Goal: Task Accomplishment & Management: Use online tool/utility

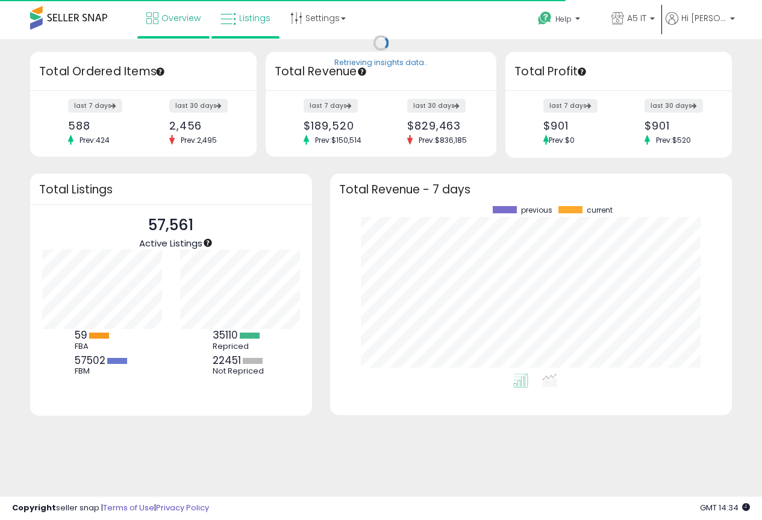
scroll to position [167, 378]
click at [242, 19] on span "Listings" at bounding box center [254, 18] width 31 height 12
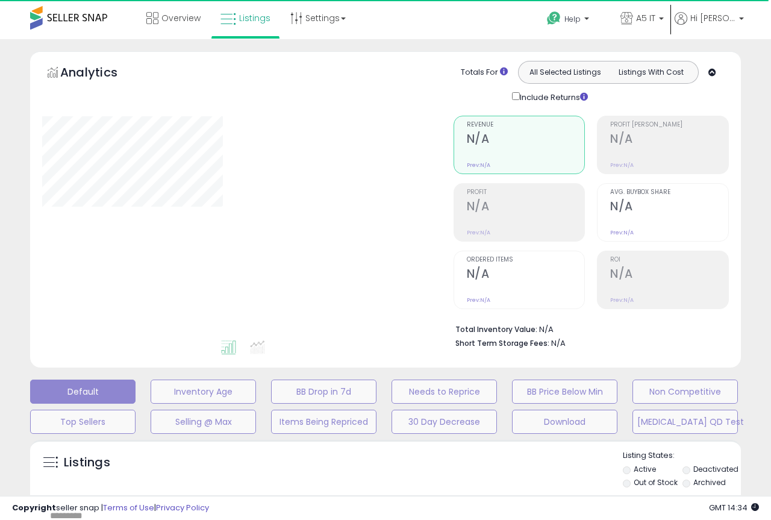
type input "*******"
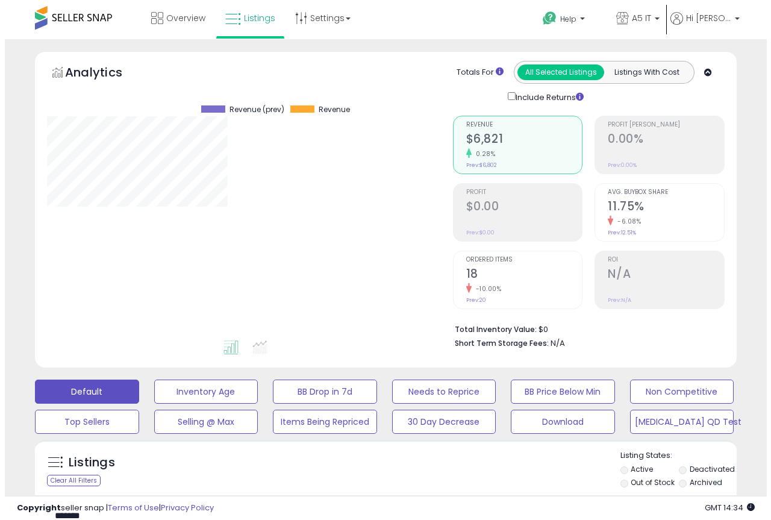
scroll to position [247, 406]
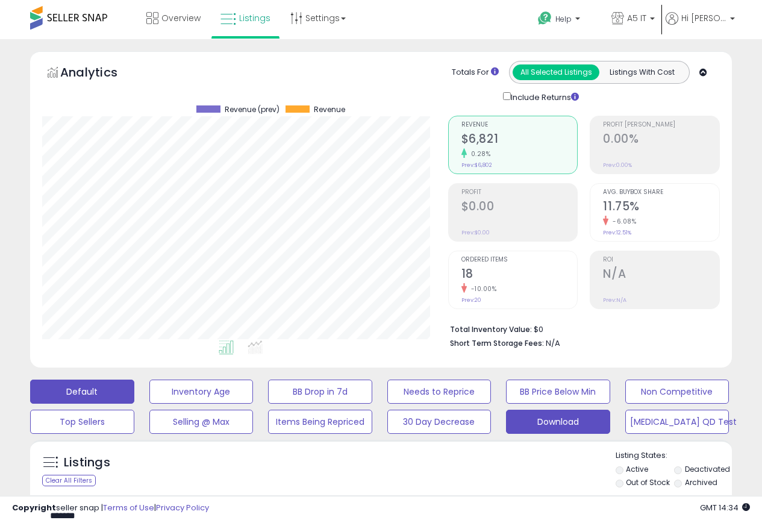
click at [254, 404] on button "Download" at bounding box center [201, 392] width 104 height 24
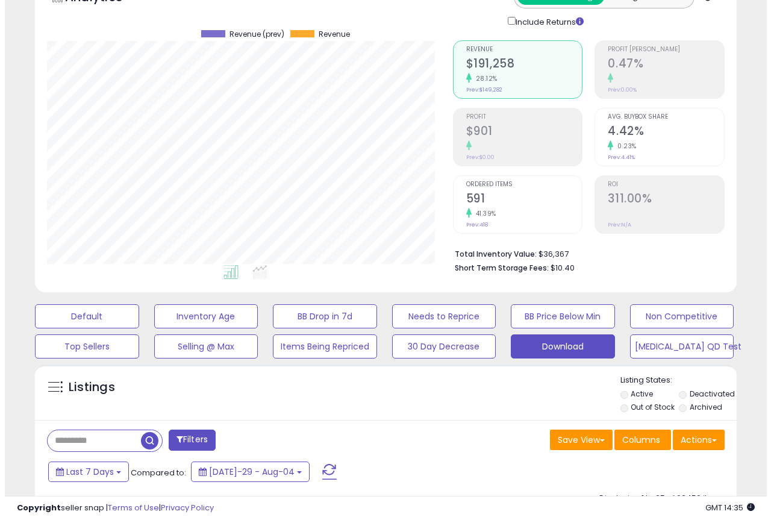
scroll to position [181, 0]
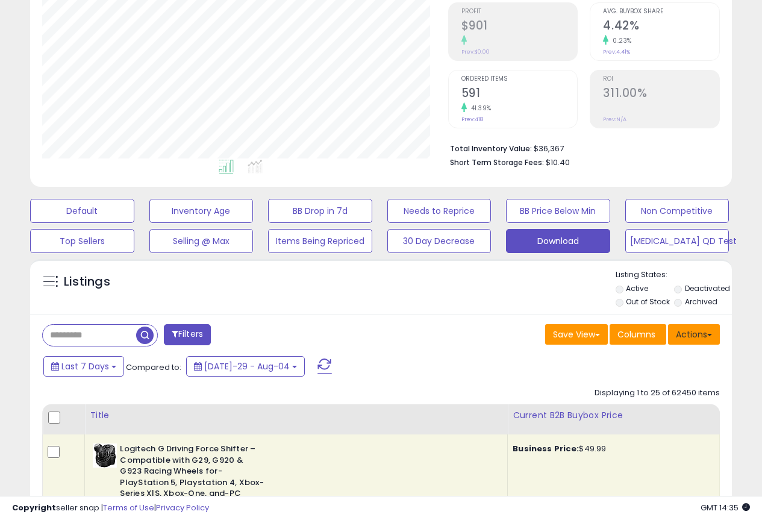
click at [709, 337] on button "Actions" at bounding box center [694, 334] width 52 height 20
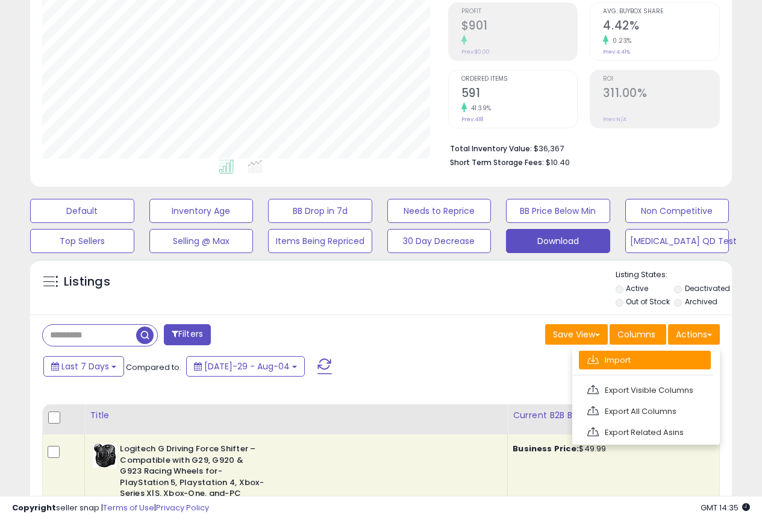
click at [675, 363] on link "Import" at bounding box center [645, 360] width 132 height 19
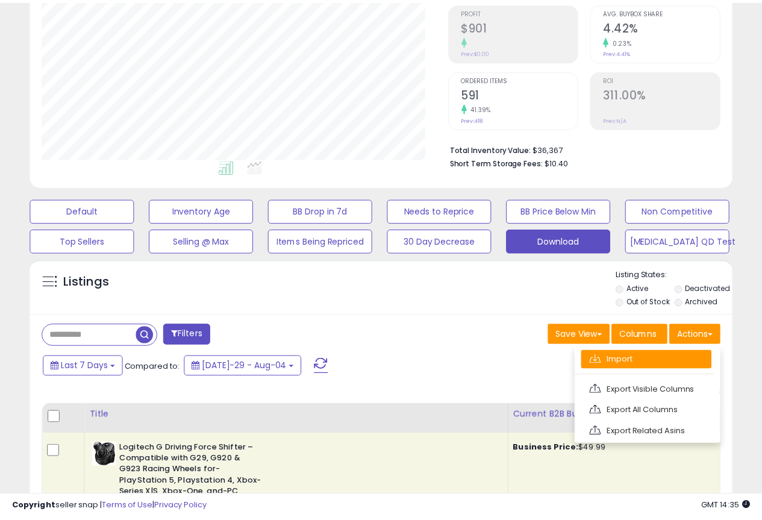
scroll to position [247, 411]
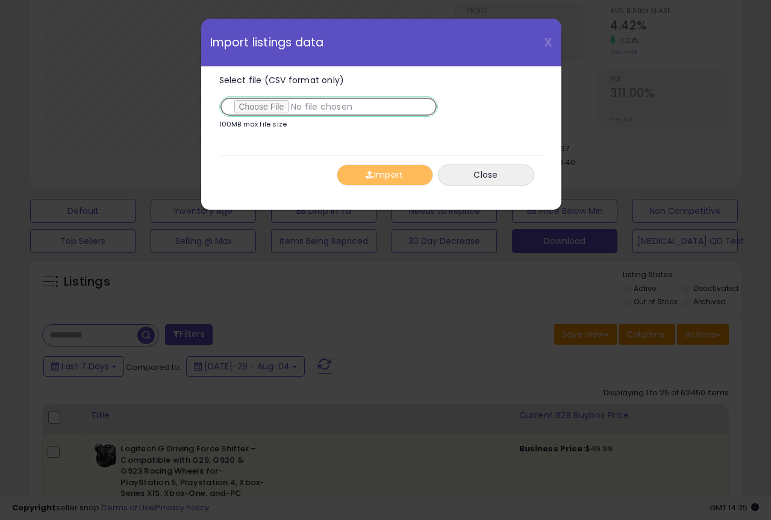
click at [264, 102] on input "Select file (CSV format only)" at bounding box center [328, 106] width 219 height 20
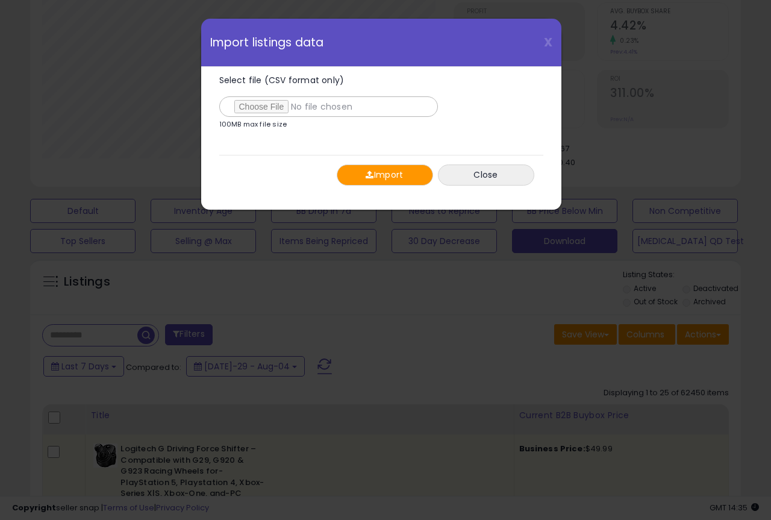
click at [400, 175] on button "Import" at bounding box center [385, 174] width 96 height 21
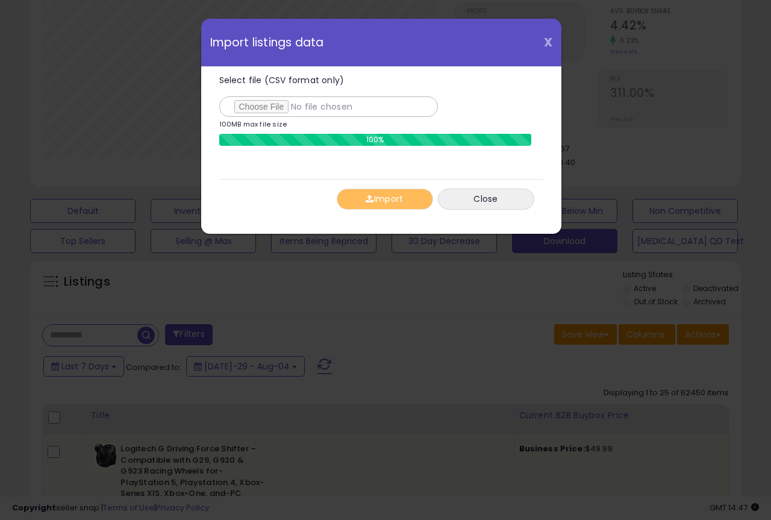
click at [549, 42] on span "X" at bounding box center [548, 42] width 8 height 17
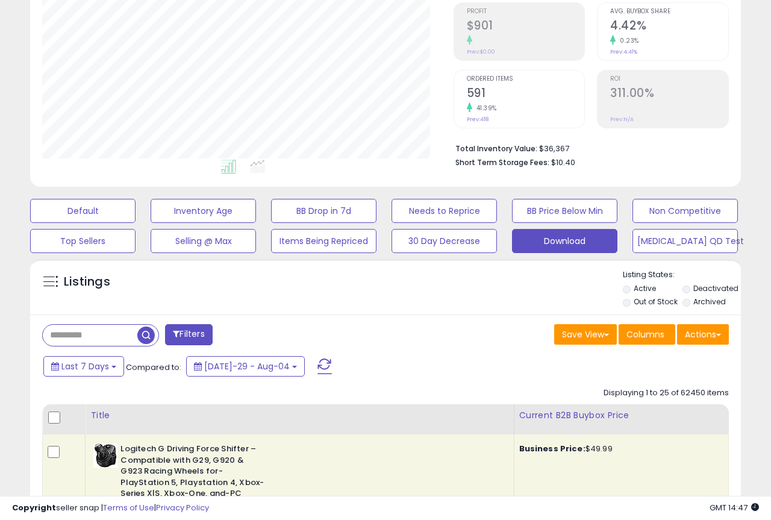
scroll to position [602155, 601996]
click at [693, 333] on button "Actions" at bounding box center [694, 334] width 52 height 20
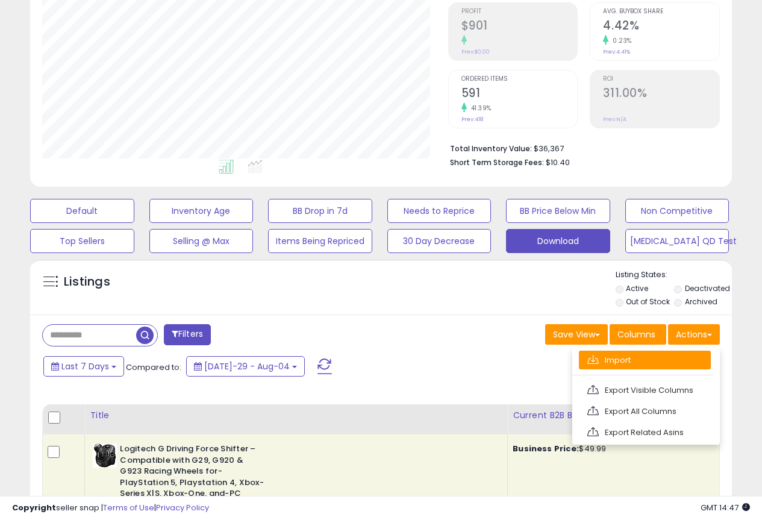
click at [651, 359] on link "Import" at bounding box center [645, 360] width 132 height 19
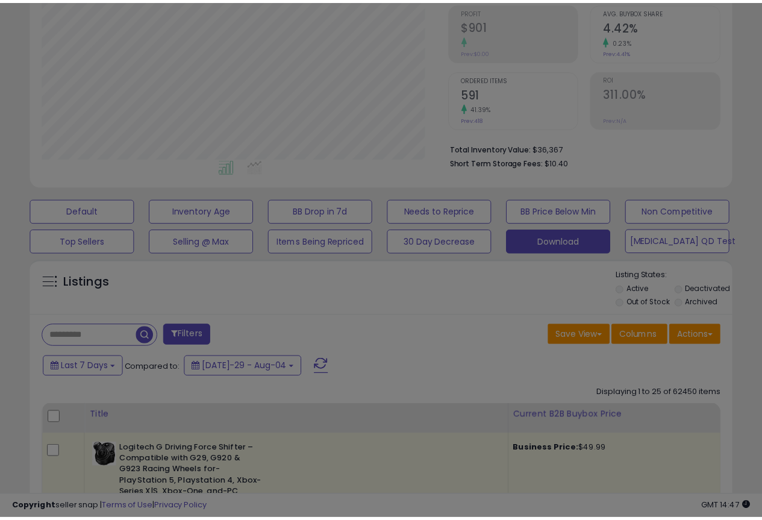
scroll to position [247, 411]
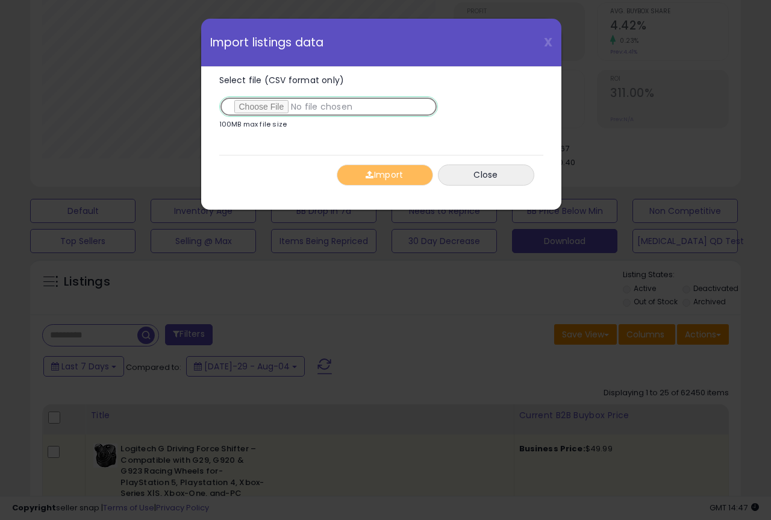
click at [270, 109] on input "Select file (CSV format only)" at bounding box center [328, 106] width 219 height 20
type input "**********"
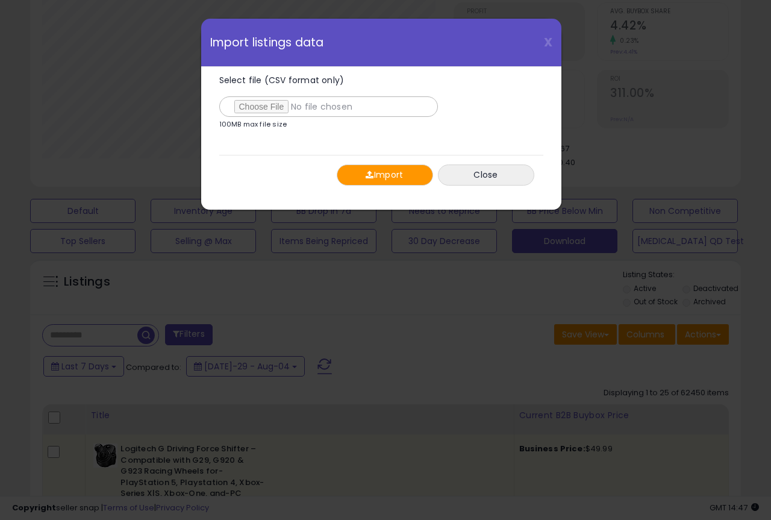
click at [383, 172] on button "Import" at bounding box center [385, 174] width 96 height 21
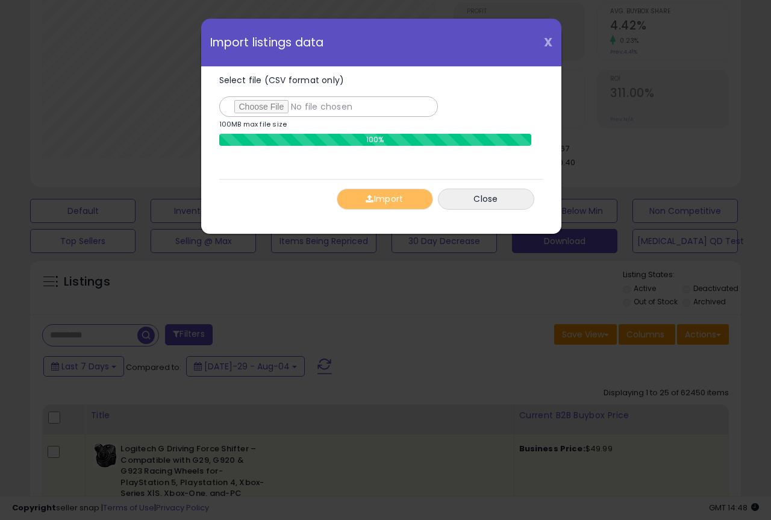
click at [546, 39] on span "X" at bounding box center [548, 42] width 8 height 17
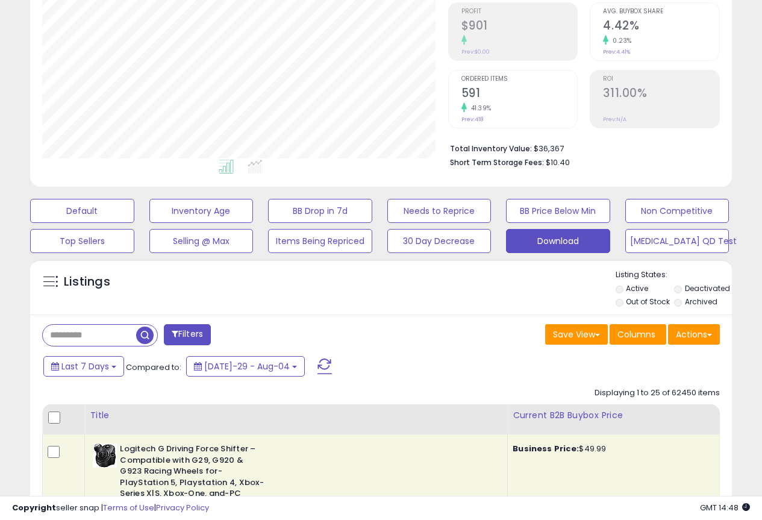
scroll to position [602155, 601996]
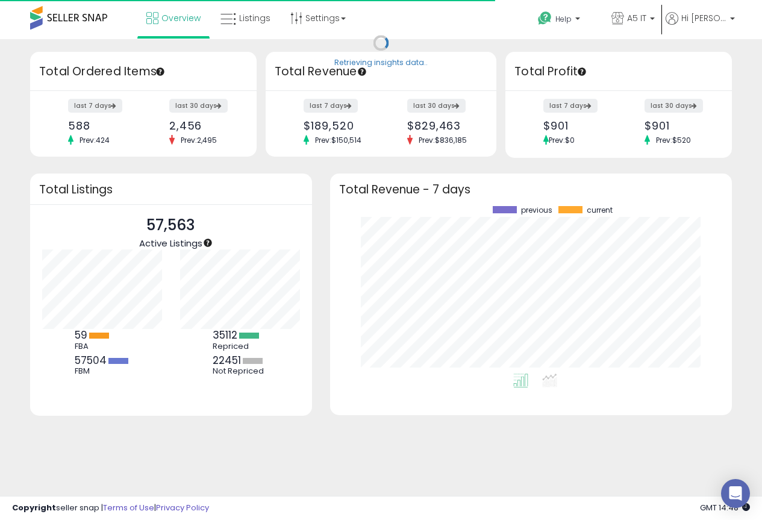
scroll to position [167, 378]
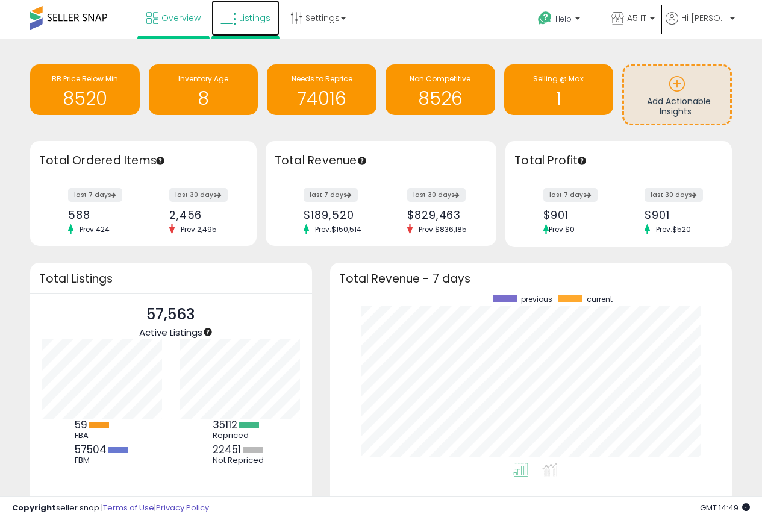
click at [248, 14] on span "Listings" at bounding box center [254, 18] width 31 height 12
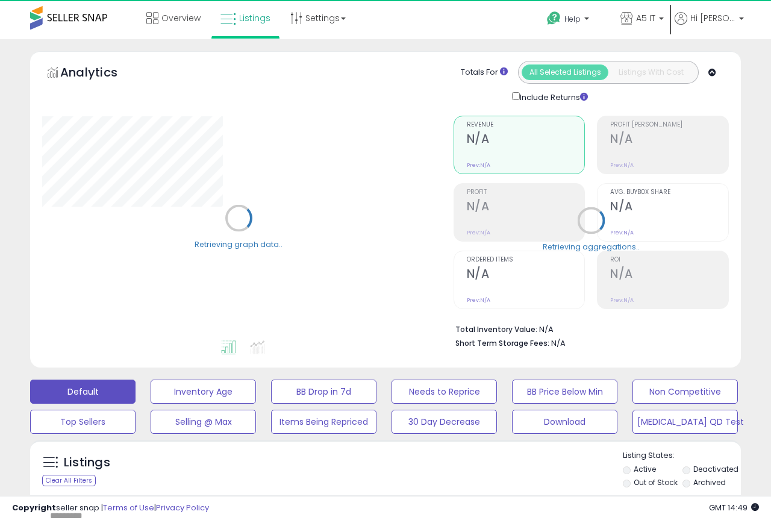
type input "*******"
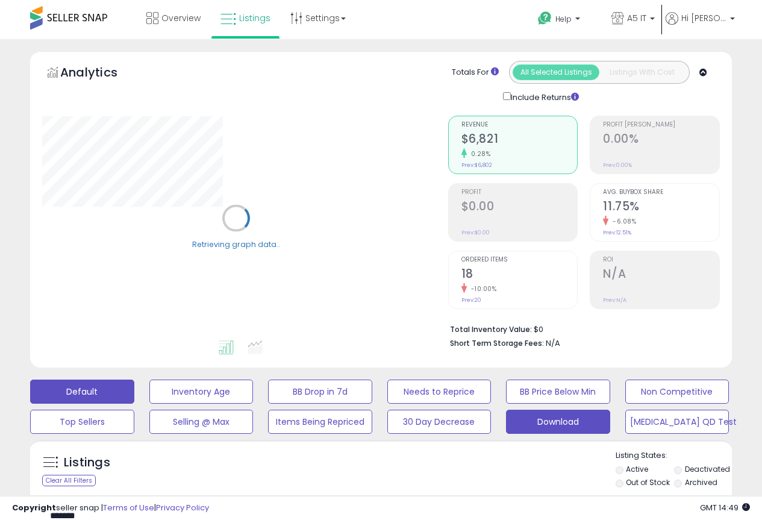
click at [254, 404] on button "Download" at bounding box center [201, 392] width 104 height 24
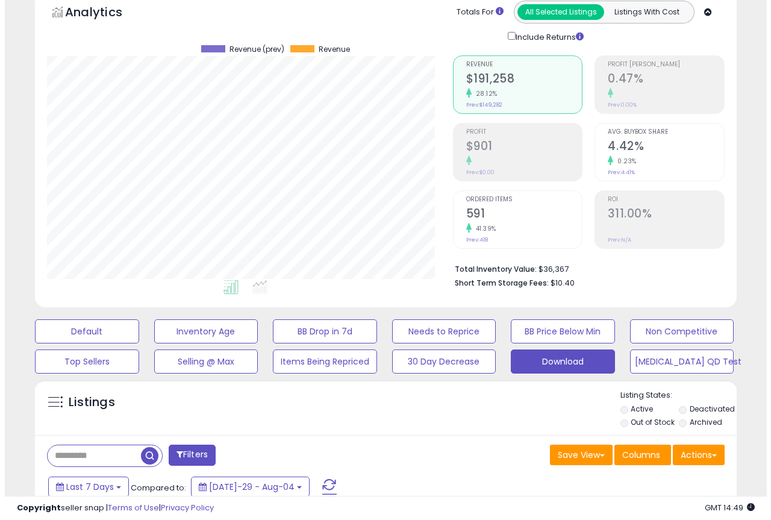
scroll to position [181, 0]
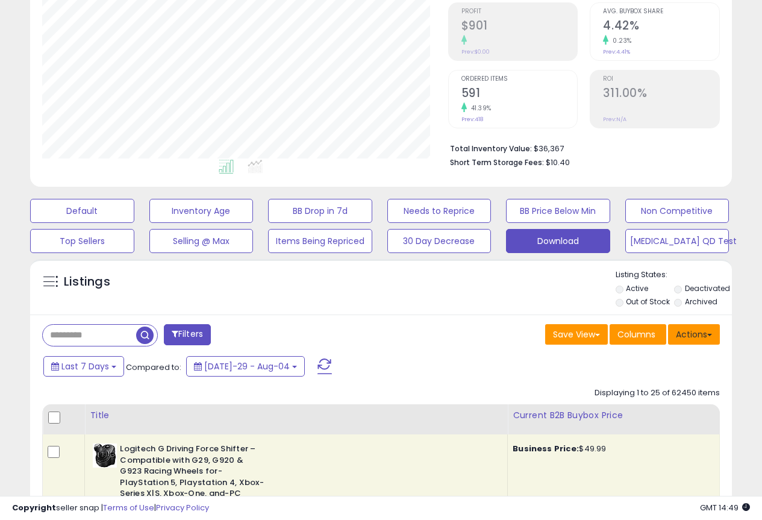
click at [683, 341] on button "Actions" at bounding box center [694, 334] width 52 height 20
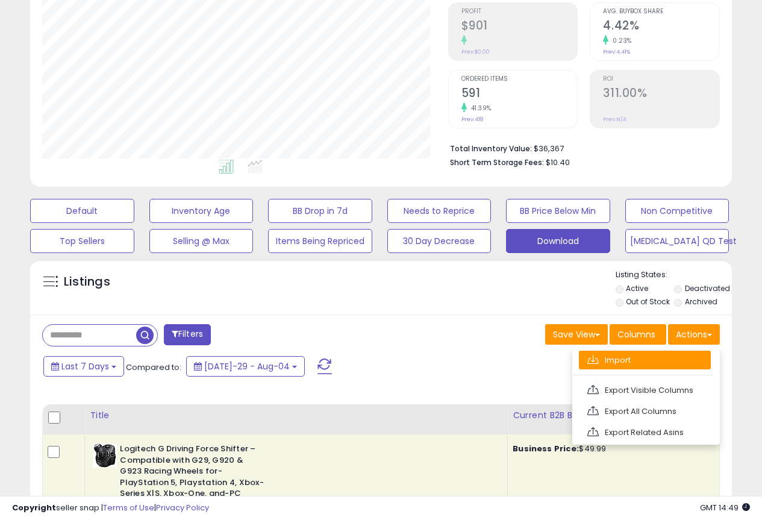
click at [628, 360] on link "Import" at bounding box center [645, 360] width 132 height 19
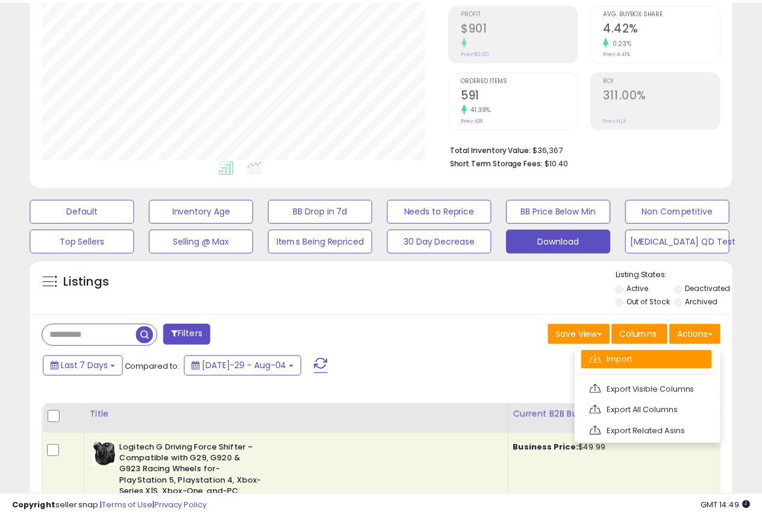
scroll to position [247, 411]
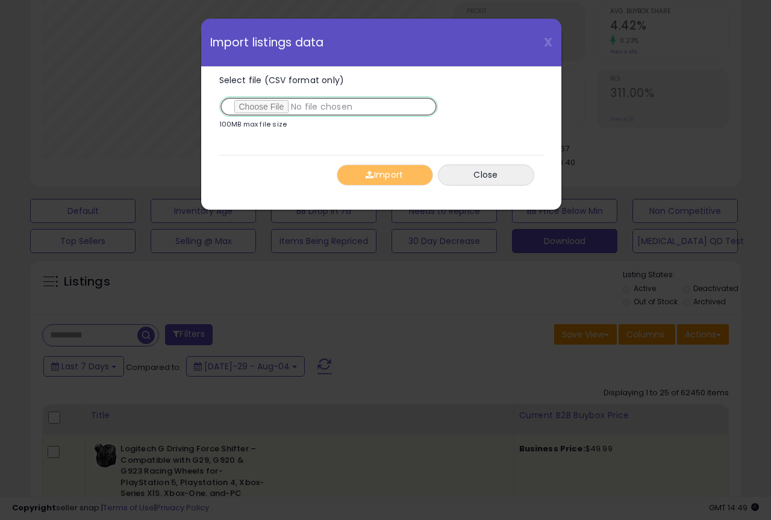
click at [260, 110] on input "Select file (CSV format only)" at bounding box center [328, 106] width 219 height 20
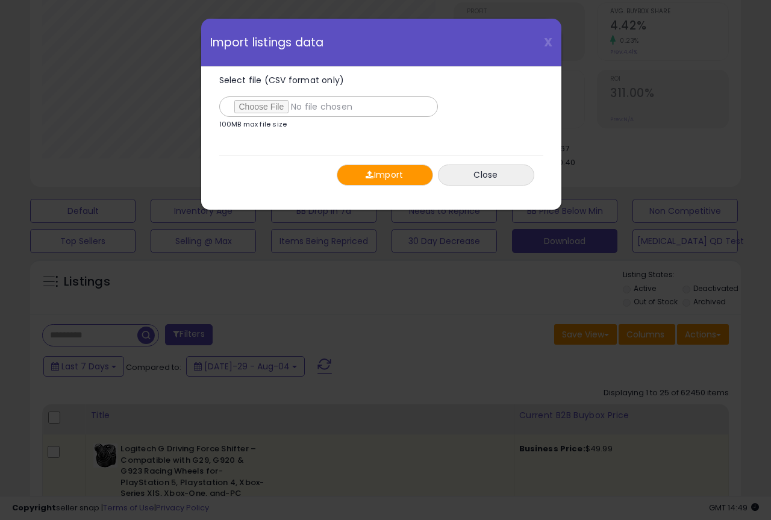
click at [364, 178] on button "Import" at bounding box center [385, 174] width 96 height 21
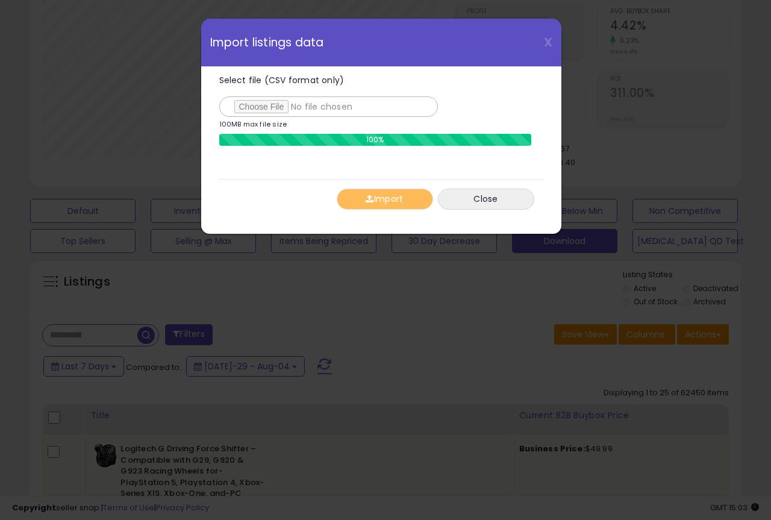
click at [687, 145] on div "X Close Import listings data Select file (CSV format only) 100MB max file size …" at bounding box center [385, 260] width 771 height 520
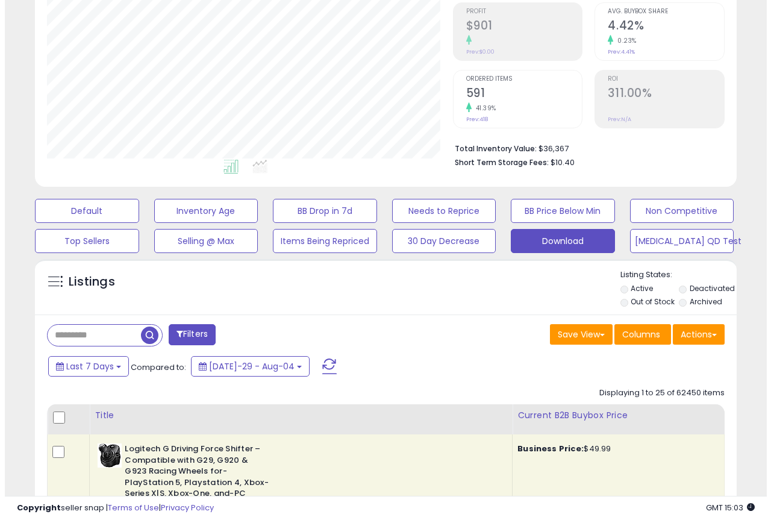
scroll to position [602155, 601996]
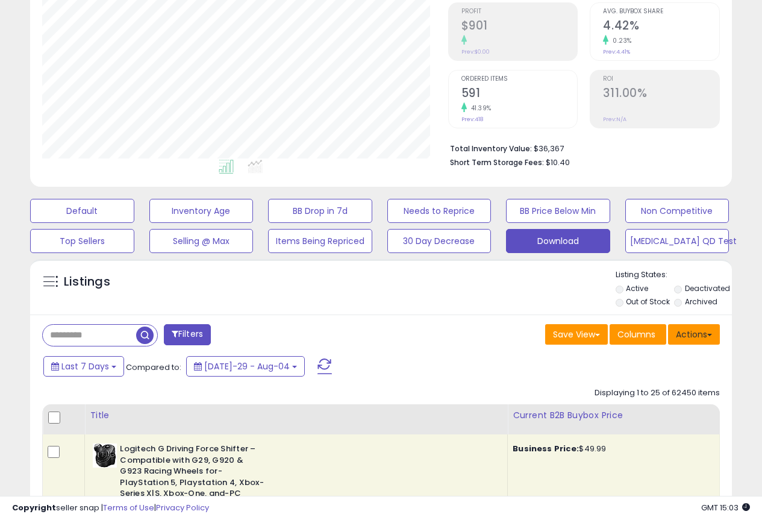
click at [681, 336] on button "Actions" at bounding box center [694, 334] width 52 height 20
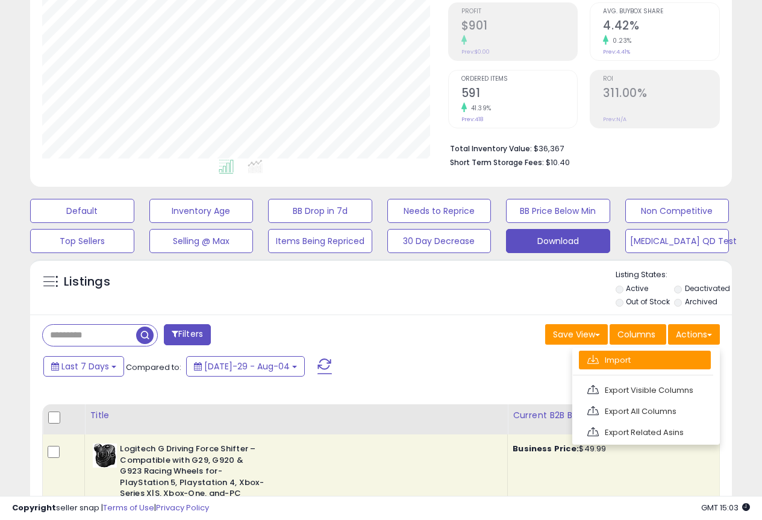
click at [655, 366] on link "Import" at bounding box center [645, 360] width 132 height 19
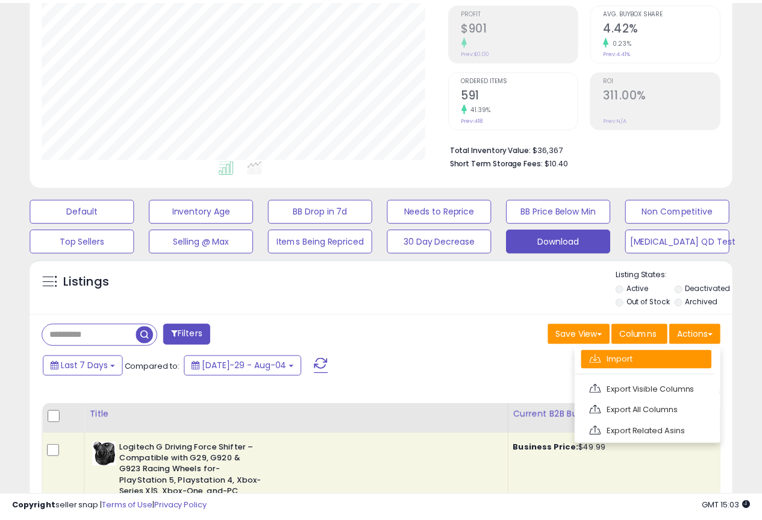
scroll to position [247, 411]
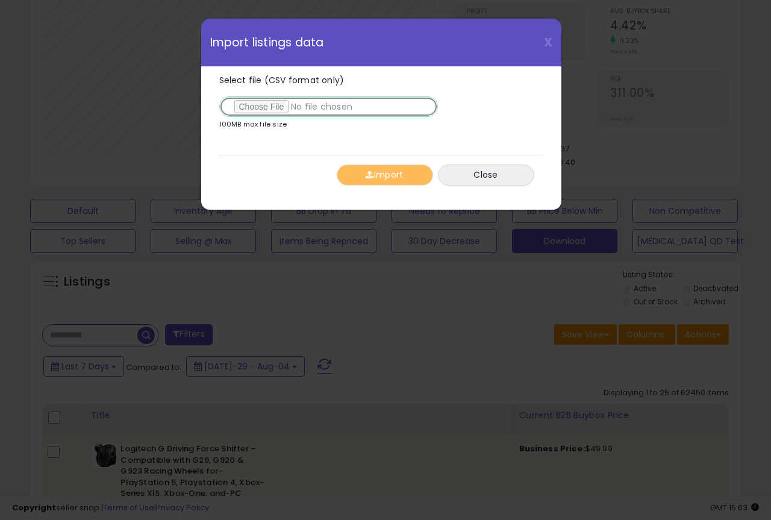
click at [263, 109] on input "Select file (CSV format only)" at bounding box center [328, 106] width 219 height 20
type input "**********"
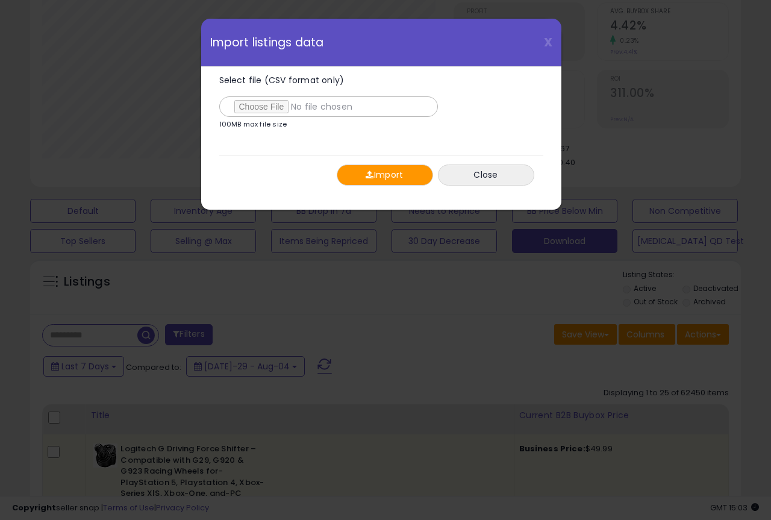
click at [361, 174] on button "Import" at bounding box center [385, 174] width 96 height 21
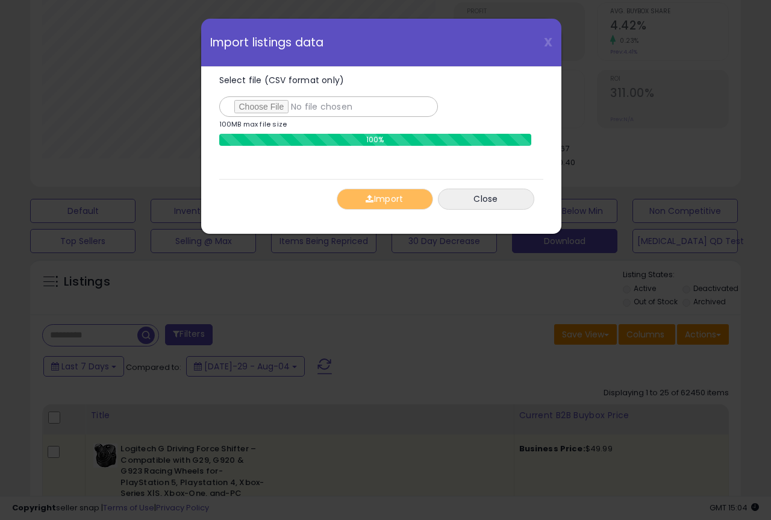
click at [543, 43] on div "X Close Import listings data" at bounding box center [381, 43] width 360 height 48
click at [544, 39] on span "X" at bounding box center [548, 42] width 8 height 17
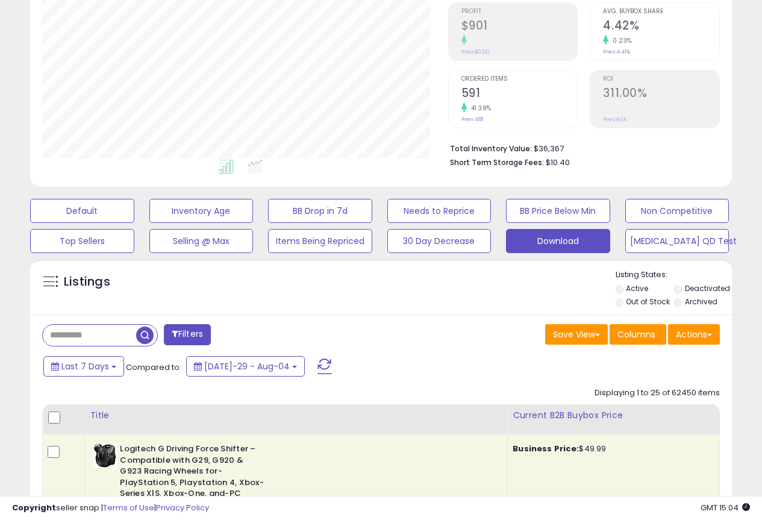
scroll to position [602155, 601996]
